Goal: Information Seeking & Learning: Learn about a topic

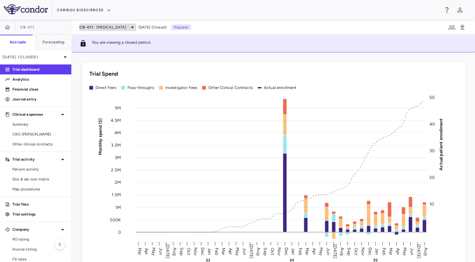
click at [104, 25] on span "[MEDICAL_DATA]" at bounding box center [112, 28] width 30 height 6
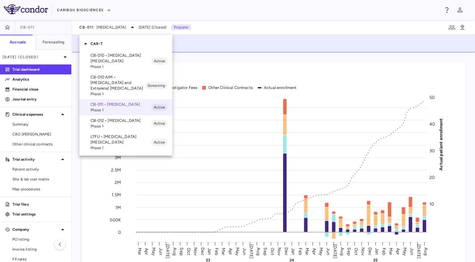
click at [23, 124] on div at bounding box center [237, 131] width 475 height 262
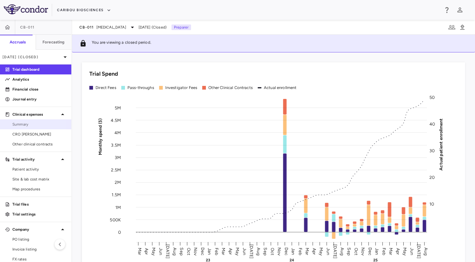
click at [15, 124] on span "Summary" at bounding box center [39, 125] width 54 height 6
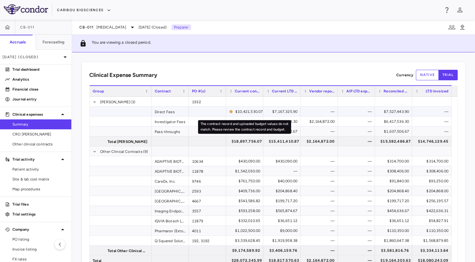
scroll to position [21, 0]
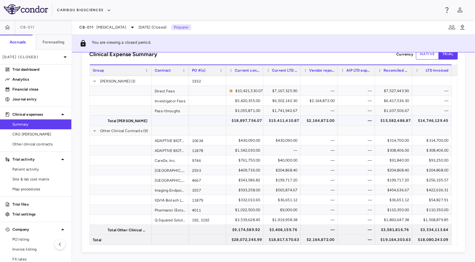
click at [429, 123] on div "$14,746,129.45" at bounding box center [433, 121] width 31 height 10
click at [392, 121] on div "$15,582,486.87" at bounding box center [396, 121] width 30 height 10
click at [431, 140] on div "$314,700.00" at bounding box center [433, 141] width 31 height 10
click at [400, 139] on div "$314,700.00" at bounding box center [395, 141] width 29 height 10
click at [426, 140] on div "$314,700.00" at bounding box center [433, 141] width 31 height 10
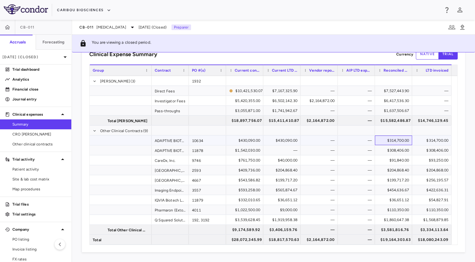
click at [404, 137] on div "$314,700.00" at bounding box center [395, 141] width 29 height 10
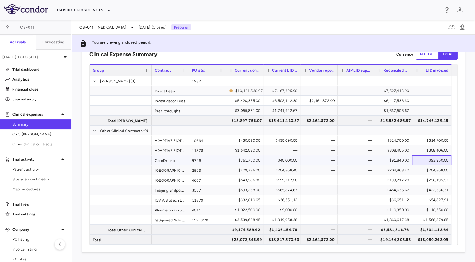
click at [436, 160] on div "$93,250.00" at bounding box center [433, 160] width 31 height 10
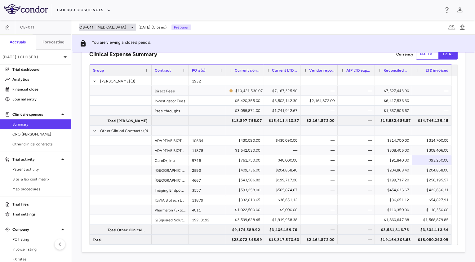
click at [100, 30] on div "CB-011 [MEDICAL_DATA]" at bounding box center [107, 27] width 57 height 7
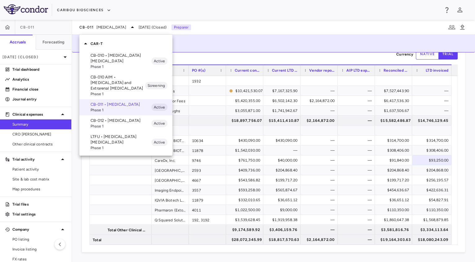
click at [265, 56] on div at bounding box center [237, 131] width 475 height 262
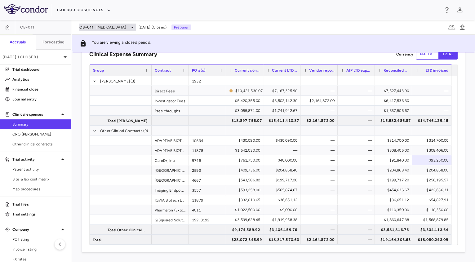
click at [122, 26] on span "[MEDICAL_DATA]" at bounding box center [112, 28] width 30 height 6
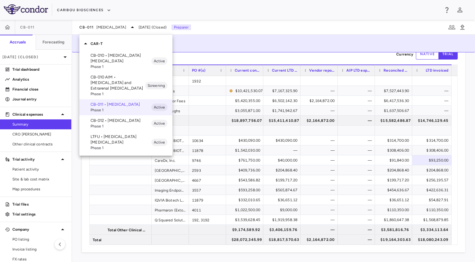
click at [141, 145] on p "LTFU • [MEDICAL_DATA] [MEDICAL_DATA]" at bounding box center [121, 139] width 61 height 11
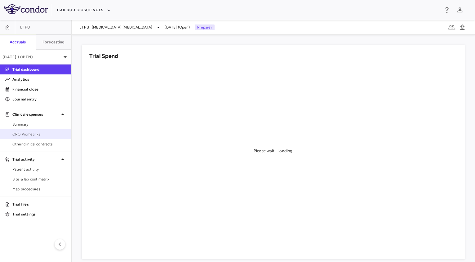
click at [39, 134] on span "CRO Prometrika" at bounding box center [39, 135] width 54 height 6
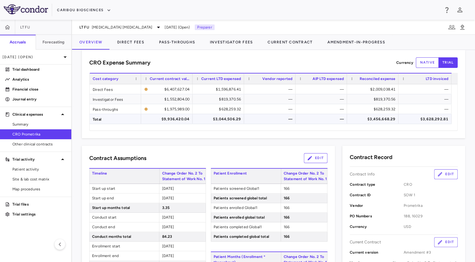
scroll to position [9, 0]
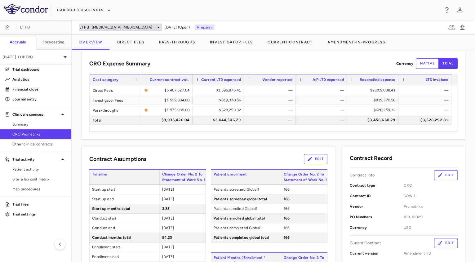
click at [128, 28] on span "[MEDICAL_DATA] [MEDICAL_DATA]" at bounding box center [122, 28] width 61 height 6
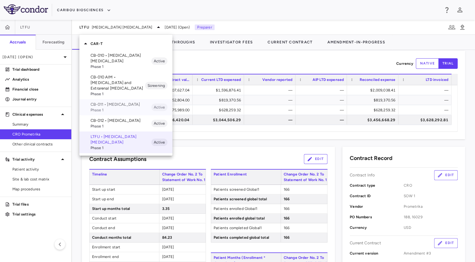
click at [110, 106] on p "CB-011 • [MEDICAL_DATA]" at bounding box center [121, 105] width 61 height 6
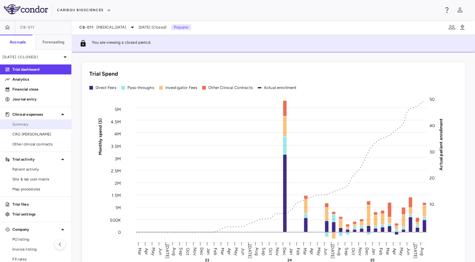
click at [24, 124] on span "Summary" at bounding box center [39, 125] width 54 height 6
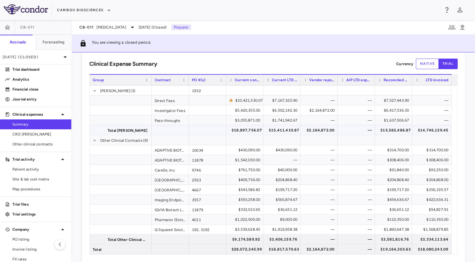
scroll to position [21, 0]
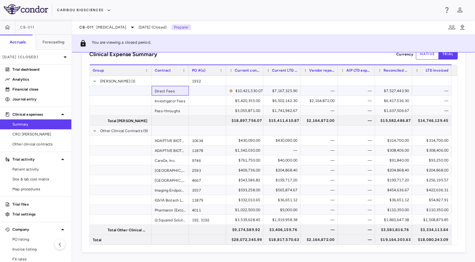
click at [169, 91] on div "Direct Fees" at bounding box center [170, 91] width 37 height 10
click at [162, 103] on div "Investigator Fees" at bounding box center [170, 101] width 37 height 10
click at [30, 182] on span "Site & lab cost matrix" at bounding box center [39, 180] width 54 height 6
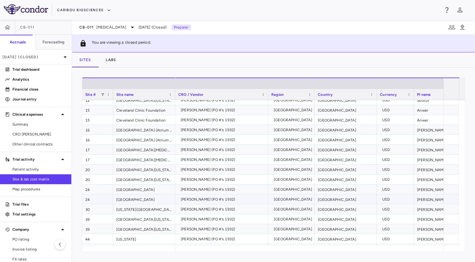
scroll to position [143, 0]
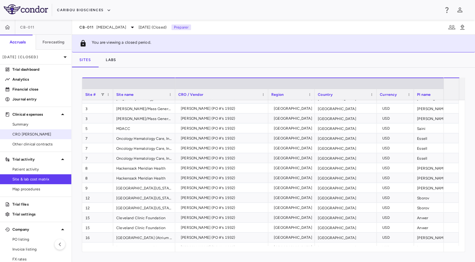
click at [22, 137] on span "CRO [PERSON_NAME]" at bounding box center [39, 135] width 54 height 6
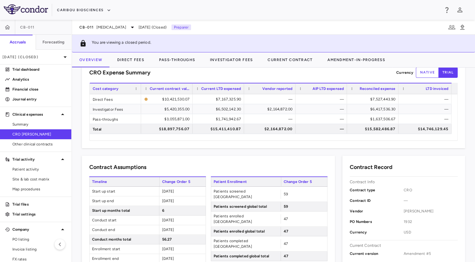
scroll to position [17, 0]
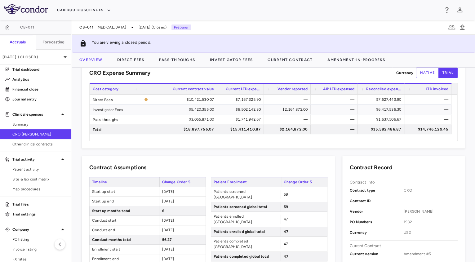
drag, startPoint x: 192, startPoint y: 88, endPoint x: 216, endPoint y: 91, distance: 24.8
click at [216, 91] on div at bounding box center [217, 89] width 2 height 11
click at [265, 88] on div "Vendor reported" at bounding box center [287, 88] width 47 height 11
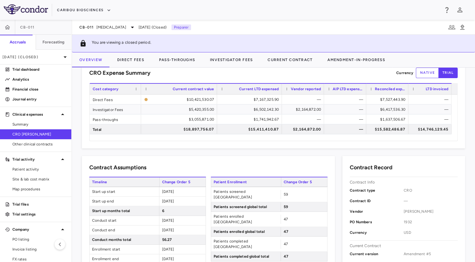
drag, startPoint x: 263, startPoint y: 91, endPoint x: 281, endPoint y: 92, distance: 18.0
click at [281, 92] on div at bounding box center [282, 89] width 2 height 11
click at [120, 24] on div "CB-011 [MEDICAL_DATA]" at bounding box center [107, 27] width 57 height 7
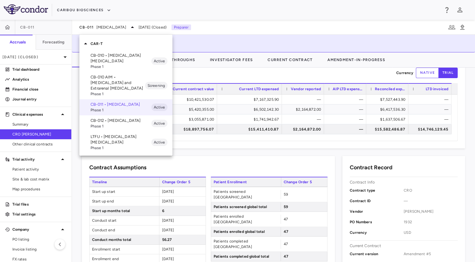
click at [243, 164] on div at bounding box center [237, 131] width 475 height 262
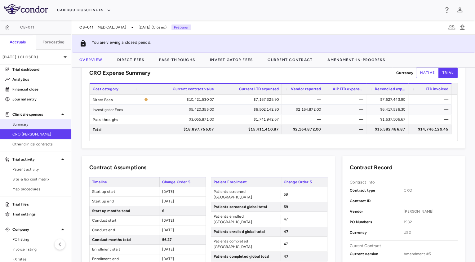
click at [25, 125] on span "Summary" at bounding box center [39, 125] width 54 height 6
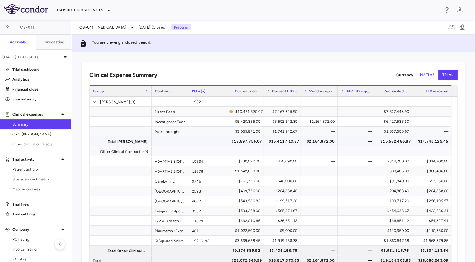
scroll to position [21, 0]
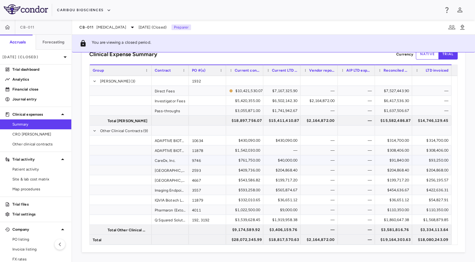
click at [207, 160] on div "9746" at bounding box center [207, 160] width 37 height 10
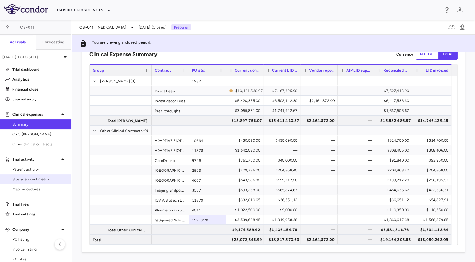
click at [34, 180] on span "Site & lab cost matrix" at bounding box center [39, 180] width 54 height 6
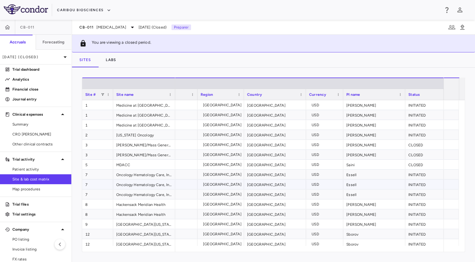
scroll to position [0, 132]
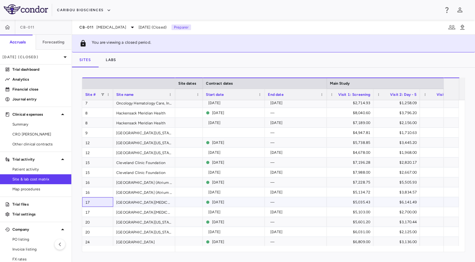
click at [93, 201] on div "17" at bounding box center [97, 202] width 31 height 10
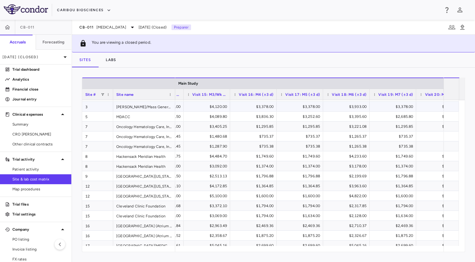
click at [266, 106] on div "$3,378.00" at bounding box center [255, 107] width 38 height 10
click at [303, 106] on div "$3,378.00" at bounding box center [301, 107] width 38 height 10
click at [28, 131] on link "CRO [PERSON_NAME]" at bounding box center [35, 134] width 71 height 9
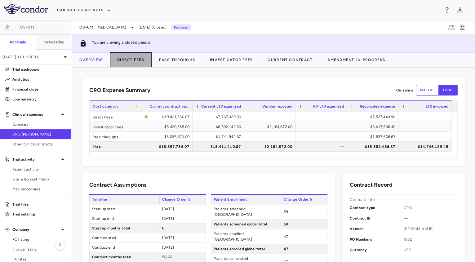
click at [132, 60] on button "Direct Fees" at bounding box center [131, 59] width 42 height 15
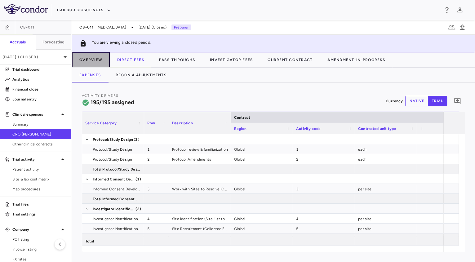
click at [89, 62] on button "Overview" at bounding box center [91, 59] width 38 height 15
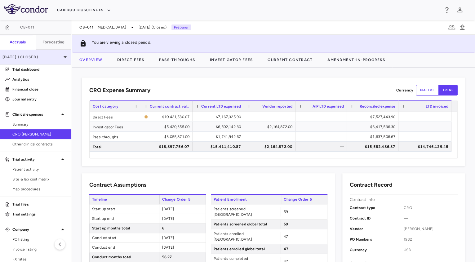
click at [43, 56] on p "[DATE] (Closed)" at bounding box center [31, 57] width 59 height 6
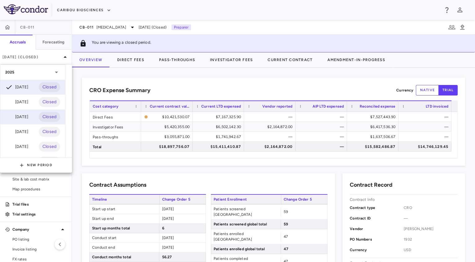
click at [28, 116] on div "[DATE]" at bounding box center [16, 116] width 23 height 7
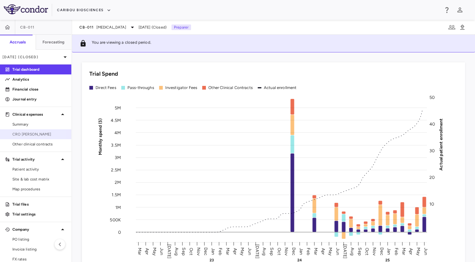
click at [26, 135] on span "CRO [PERSON_NAME]" at bounding box center [39, 135] width 54 height 6
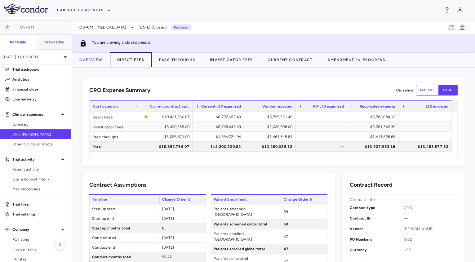
click at [134, 61] on button "Direct Fees" at bounding box center [131, 59] width 42 height 15
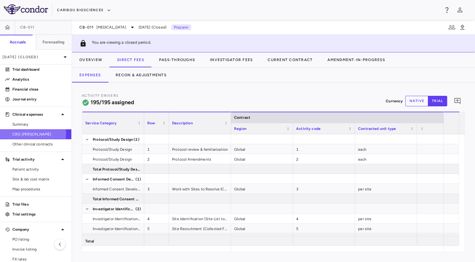
click at [32, 134] on span "CRO [PERSON_NAME]" at bounding box center [39, 135] width 54 height 6
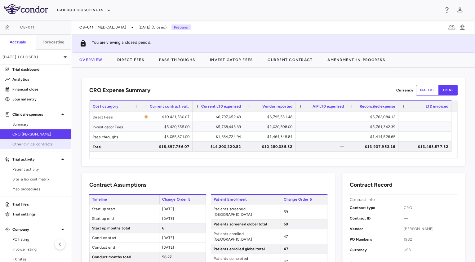
click at [23, 143] on span "Other clinical contracts" at bounding box center [39, 145] width 54 height 6
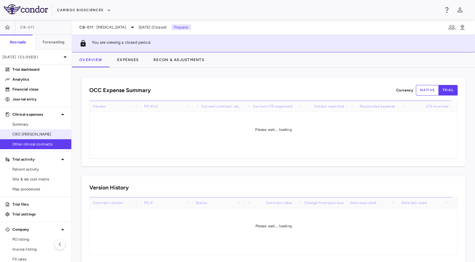
click at [40, 133] on span "CRO [PERSON_NAME]" at bounding box center [39, 135] width 54 height 6
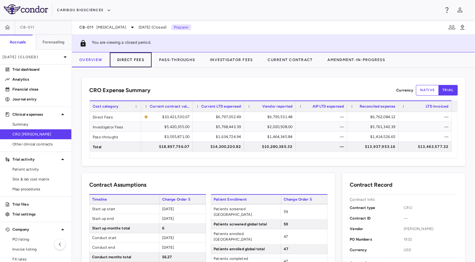
click at [134, 58] on button "Direct Fees" at bounding box center [131, 59] width 42 height 15
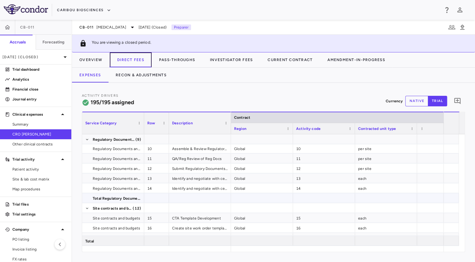
scroll to position [23, 0]
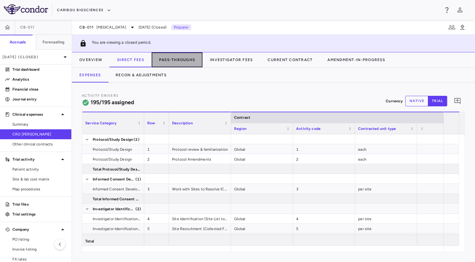
click at [184, 61] on button "Pass-Throughs" at bounding box center [177, 59] width 51 height 15
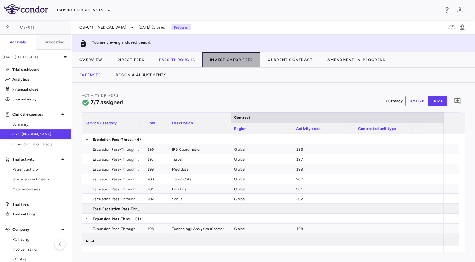
click at [232, 61] on button "Investigator Fees" at bounding box center [232, 59] width 58 height 15
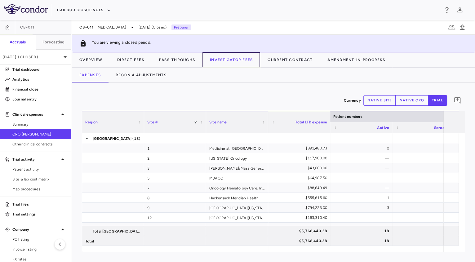
scroll to position [96, 0]
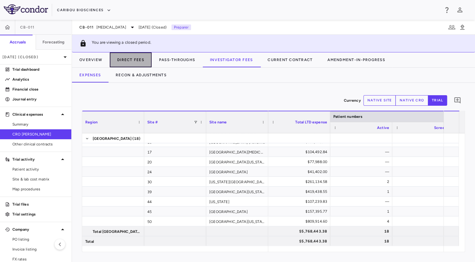
click at [132, 54] on button "Direct Fees" at bounding box center [131, 59] width 42 height 15
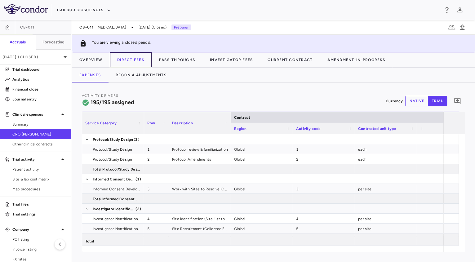
scroll to position [0, 182]
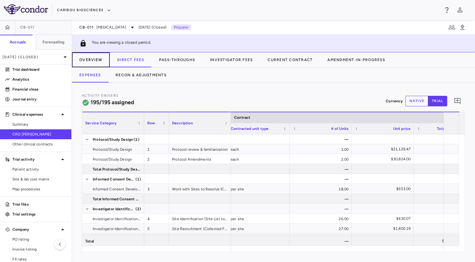
click at [96, 59] on button "Overview" at bounding box center [91, 59] width 38 height 15
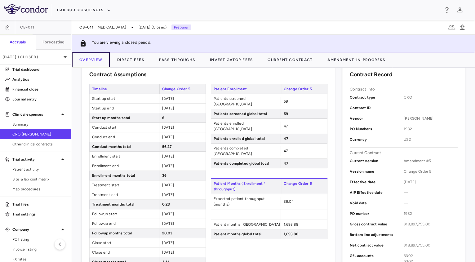
scroll to position [109, 0]
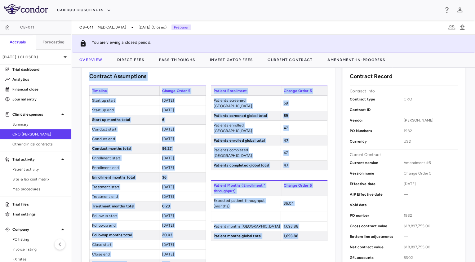
drag, startPoint x: 88, startPoint y: 71, endPoint x: 302, endPoint y: 224, distance: 262.4
click at [302, 224] on div "Contract Assumptions Timeline Change Order 5 Start up start [DATE] Start up end…" at bounding box center [208, 232] width 253 height 335
drag, startPoint x: 302, startPoint y: 224, endPoint x: 245, endPoint y: 236, distance: 57.7
click at [245, 236] on div "Patient Enrollment Change Order 5 Patients screened North America 59 Patients s…" at bounding box center [269, 239] width 117 height 307
click at [190, 118] on div "6" at bounding box center [182, 119] width 47 height 9
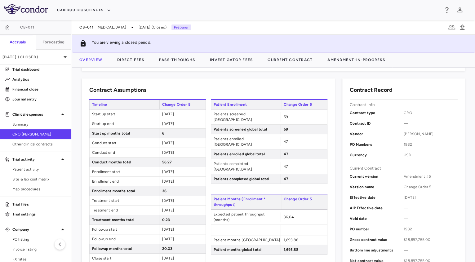
scroll to position [33, 0]
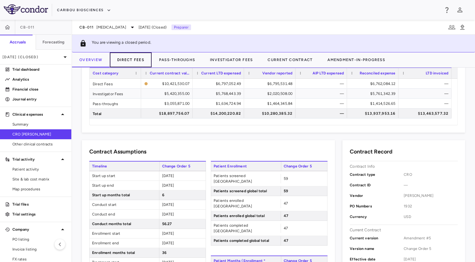
click at [125, 57] on button "Direct Fees" at bounding box center [131, 59] width 42 height 15
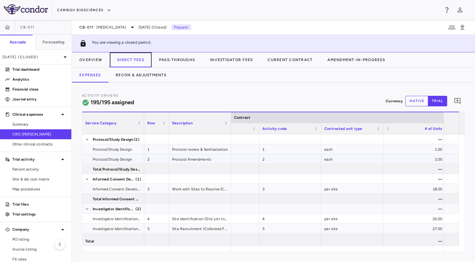
scroll to position [0, 45]
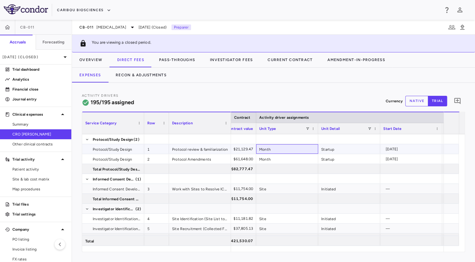
click at [285, 153] on div "Month" at bounding box center [287, 149] width 62 height 10
click at [340, 152] on div "Startup" at bounding box center [349, 149] width 62 height 10
click at [294, 158] on div "Month" at bounding box center [287, 159] width 62 height 10
click at [333, 159] on div "Startup" at bounding box center [349, 159] width 62 height 10
click at [293, 156] on div "Month" at bounding box center [287, 159] width 62 height 10
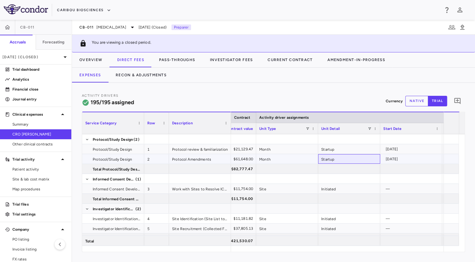
click at [335, 157] on div "Startup" at bounding box center [349, 159] width 62 height 10
click at [284, 156] on div "Month" at bounding box center [287, 159] width 62 height 10
click at [271, 148] on div "Month" at bounding box center [287, 149] width 62 height 10
click at [335, 146] on div "Startup" at bounding box center [349, 149] width 62 height 10
click at [289, 152] on div "Month" at bounding box center [287, 149] width 62 height 10
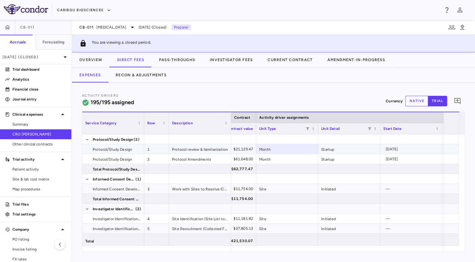
click at [340, 150] on div "Startup" at bounding box center [349, 149] width 62 height 10
click at [301, 152] on div "Month" at bounding box center [287, 149] width 62 height 10
click at [331, 151] on div "Startup" at bounding box center [349, 149] width 62 height 10
click at [298, 150] on div "Month" at bounding box center [287, 149] width 62 height 10
click at [337, 150] on div "Startup" at bounding box center [349, 149] width 62 height 10
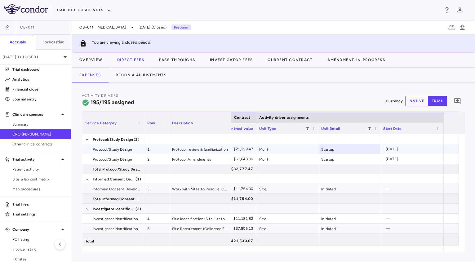
click at [297, 148] on div "Month" at bounding box center [287, 149] width 62 height 10
click at [331, 150] on div "Startup" at bounding box center [349, 149] width 62 height 10
click at [297, 148] on div "Month" at bounding box center [287, 149] width 62 height 10
click at [336, 149] on div "Startup" at bounding box center [349, 149] width 62 height 10
click at [22, 53] on div "[DATE] (Closed)" at bounding box center [35, 57] width 71 height 15
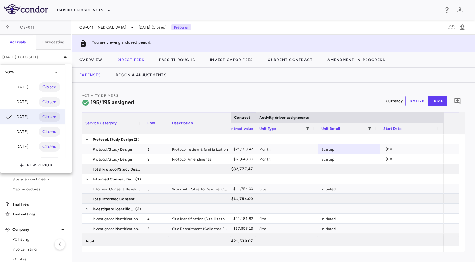
click at [271, 84] on div at bounding box center [237, 131] width 475 height 262
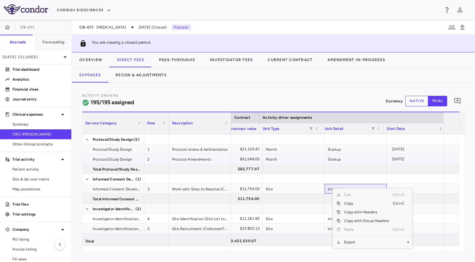
scroll to position [0, 341]
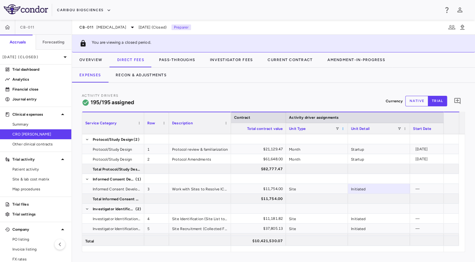
click at [342, 129] on span at bounding box center [343, 129] width 4 height 4
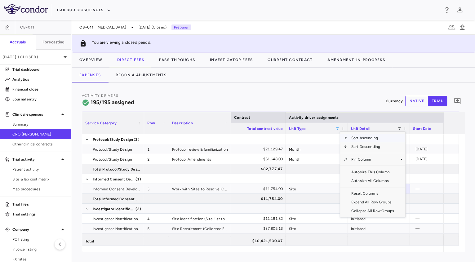
click at [338, 129] on span at bounding box center [338, 129] width 4 height 4
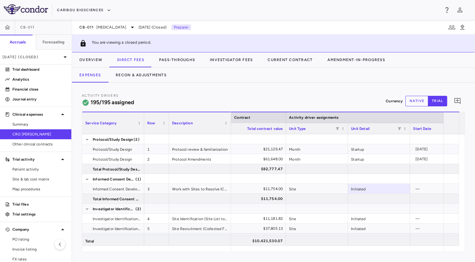
click at [340, 106] on div "Activity Drivers 195/195 assigned Currency native trial 0" at bounding box center [274, 101] width 384 height 16
click at [94, 61] on button "Overview" at bounding box center [91, 59] width 38 height 15
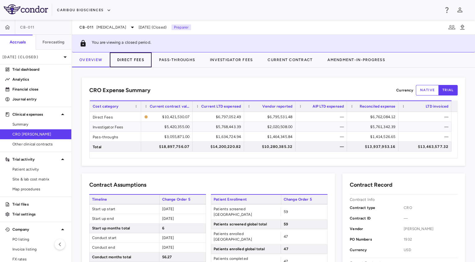
click at [134, 61] on button "Direct Fees" at bounding box center [131, 59] width 42 height 15
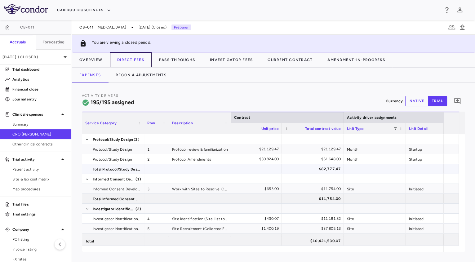
scroll to position [0, 320]
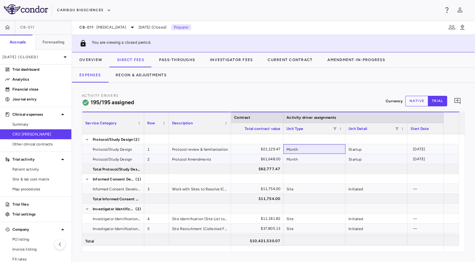
drag, startPoint x: 323, startPoint y: 147, endPoint x: 355, endPoint y: 161, distance: 35.1
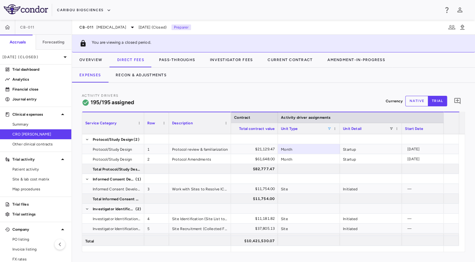
click at [329, 127] on span at bounding box center [330, 129] width 4 height 4
click at [335, 152] on div "(Select All)" at bounding box center [360, 151] width 58 height 7
click at [332, 149] on div "(Select All)" at bounding box center [360, 151] width 58 height 7
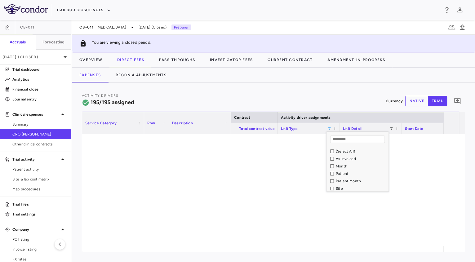
click at [334, 159] on div "As Invoiced" at bounding box center [360, 158] width 58 height 7
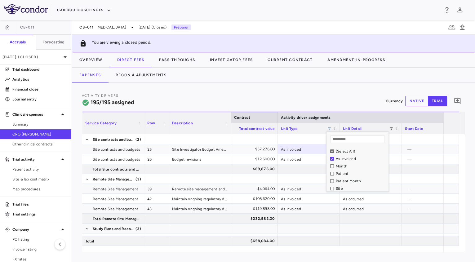
click at [314, 102] on div "Activity Drivers 195/195 assigned Currency native trial 0" at bounding box center [274, 101] width 384 height 16
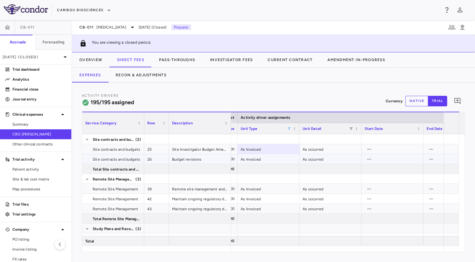
scroll to position [0, 375]
click at [300, 130] on span at bounding box center [301, 129] width 4 height 4
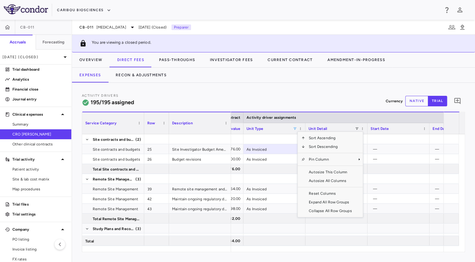
click at [295, 128] on span at bounding box center [295, 129] width 4 height 4
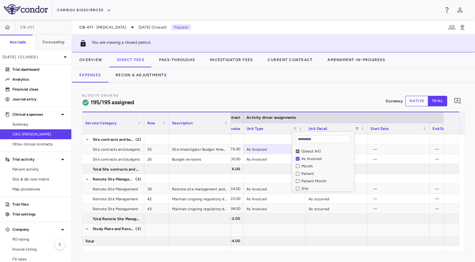
click at [301, 151] on div "(Select All)" at bounding box center [325, 151] width 58 height 7
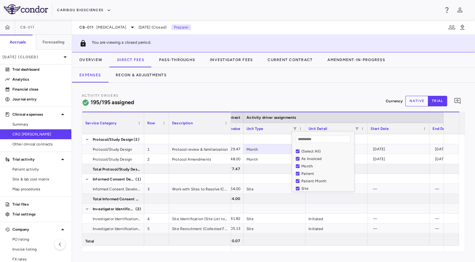
click at [298, 104] on div "Activity Drivers 195/195 assigned Currency native trial 0" at bounding box center [274, 101] width 384 height 16
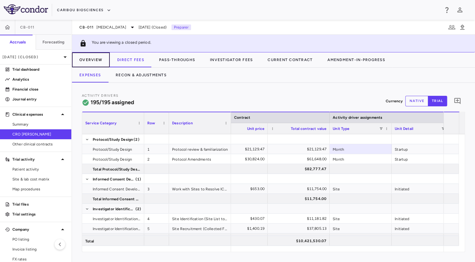
click at [88, 58] on button "Overview" at bounding box center [91, 59] width 38 height 15
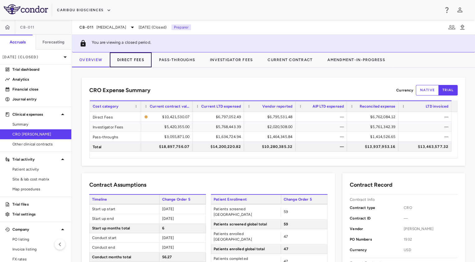
click at [128, 63] on button "Direct Fees" at bounding box center [131, 59] width 42 height 15
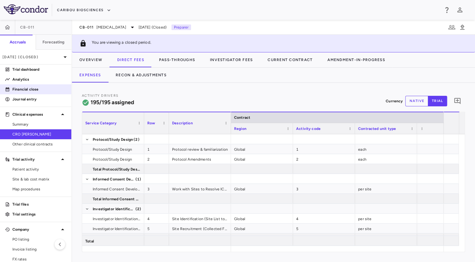
click at [23, 88] on p "Financial close" at bounding box center [39, 90] width 54 height 6
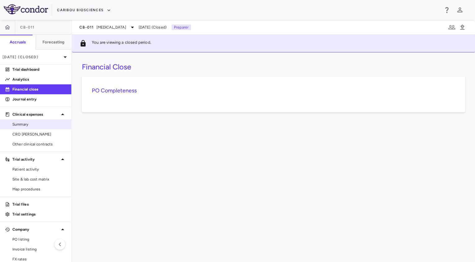
click at [27, 126] on span "Summary" at bounding box center [39, 125] width 54 height 6
